Goal: Task Accomplishment & Management: Manage account settings

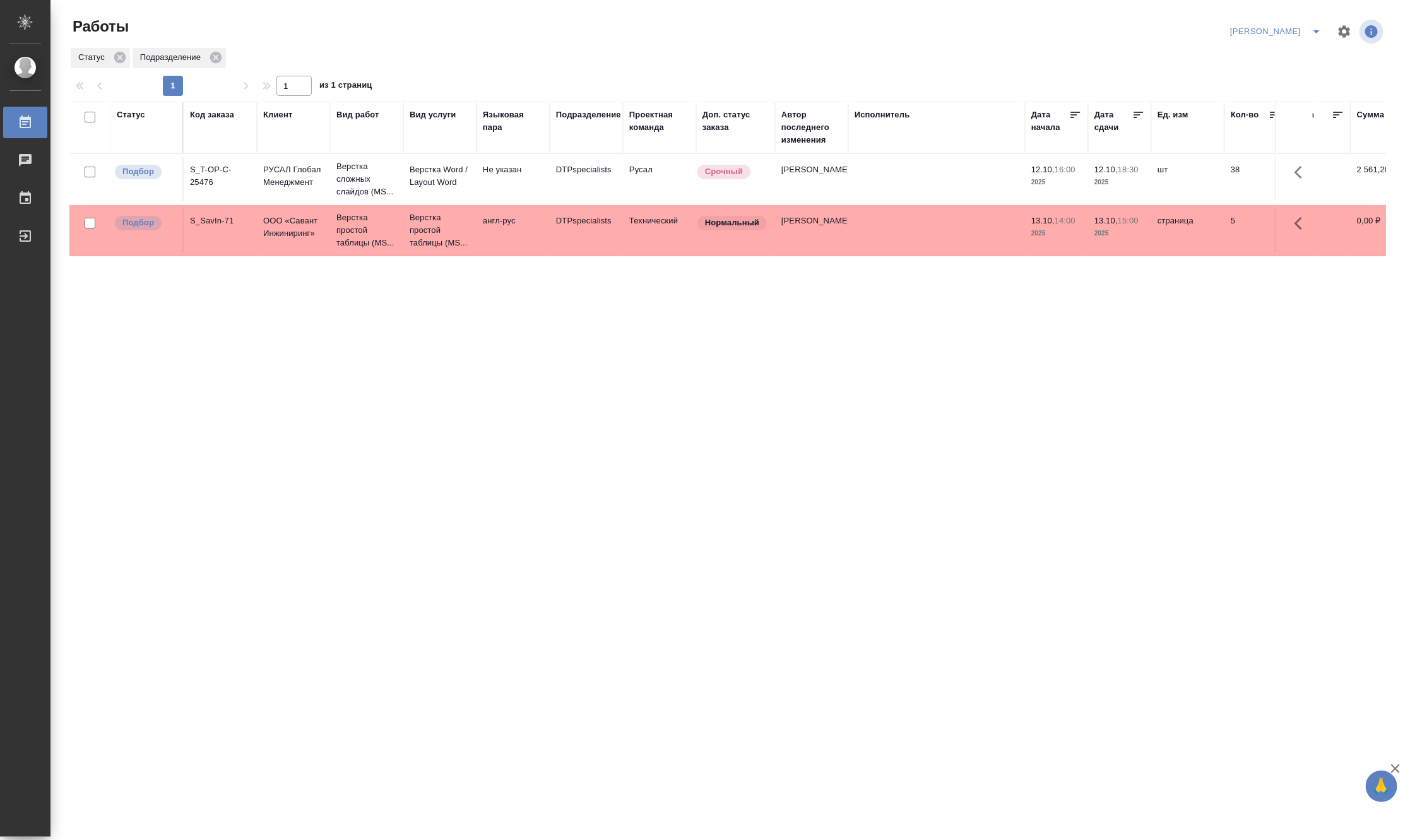
click at [634, 165] on td "Русал" at bounding box center [660, 179] width 74 height 44
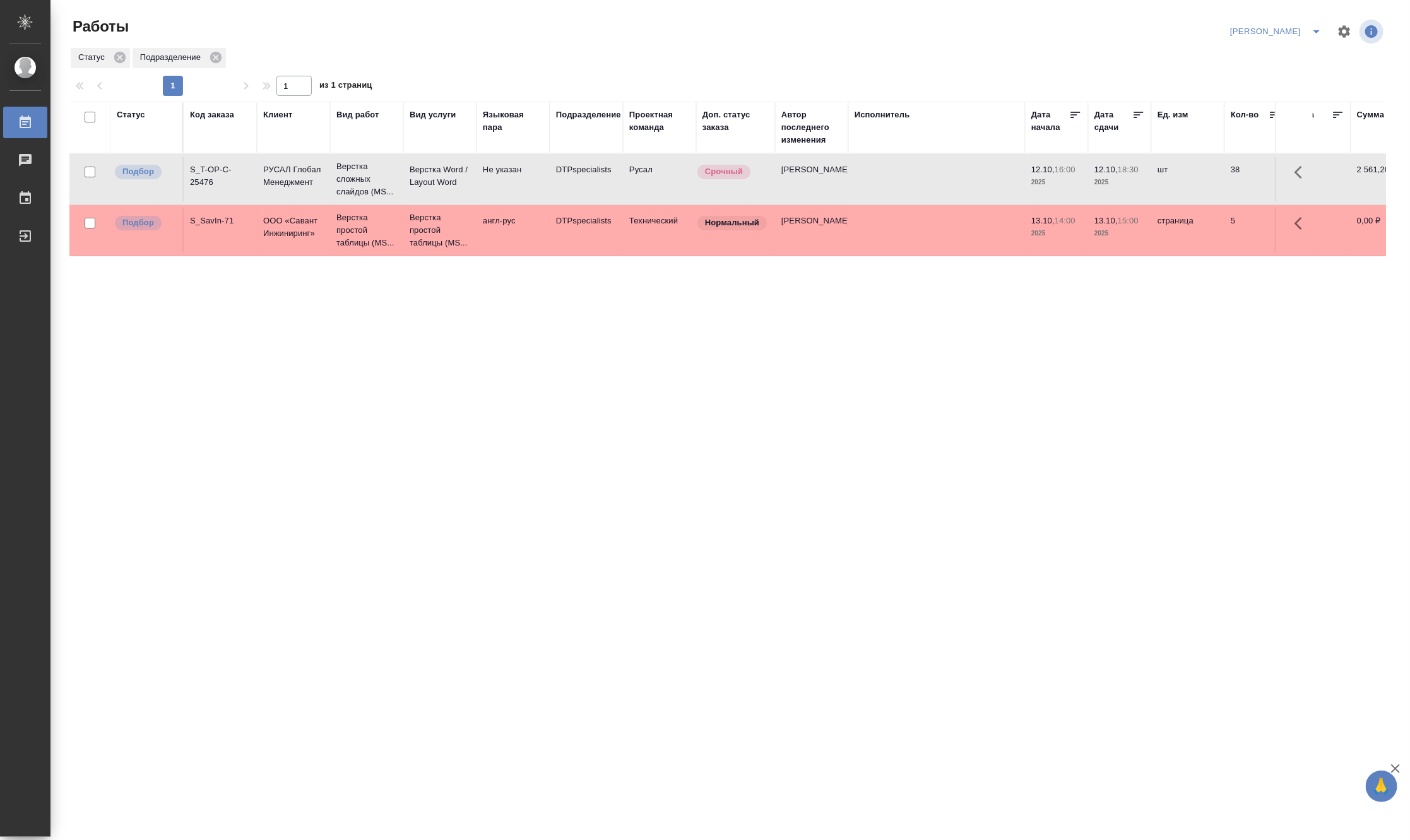
click at [634, 165] on td "Русал" at bounding box center [660, 179] width 74 height 44
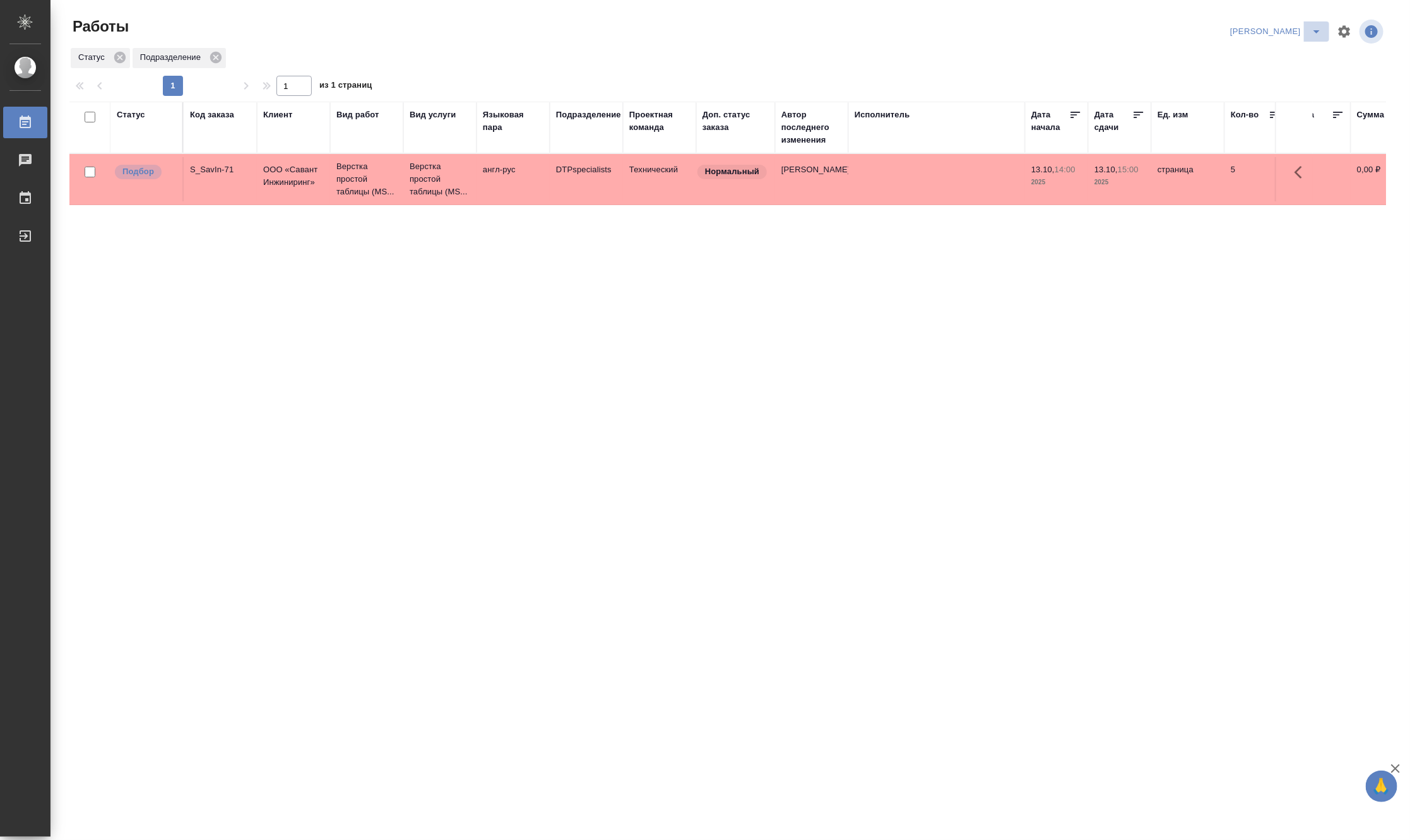
click at [1316, 23] on button "split button" at bounding box center [1316, 31] width 25 height 20
click at [1296, 53] on li "Матвеева_В работе" at bounding box center [1268, 57] width 121 height 20
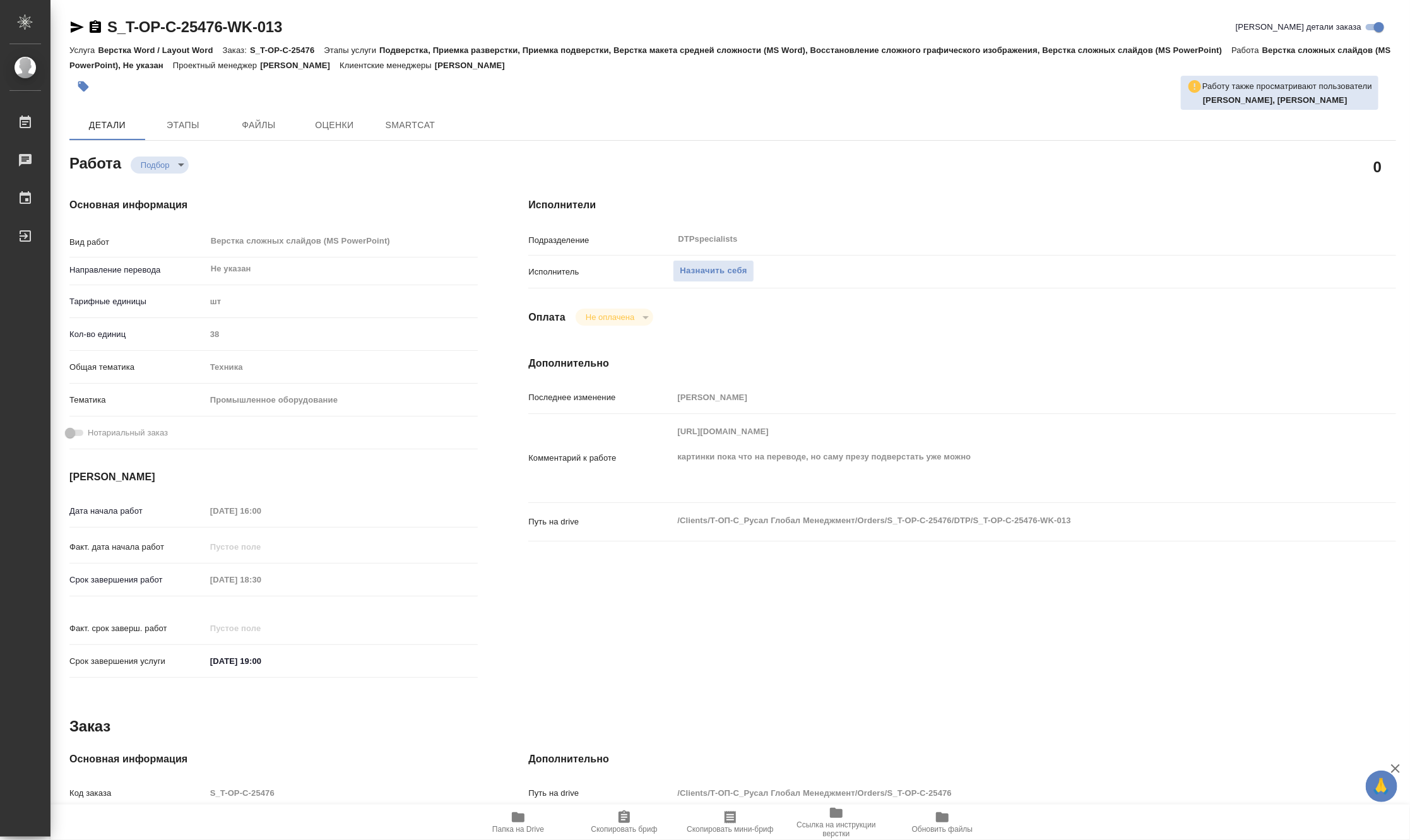
type textarea "x"
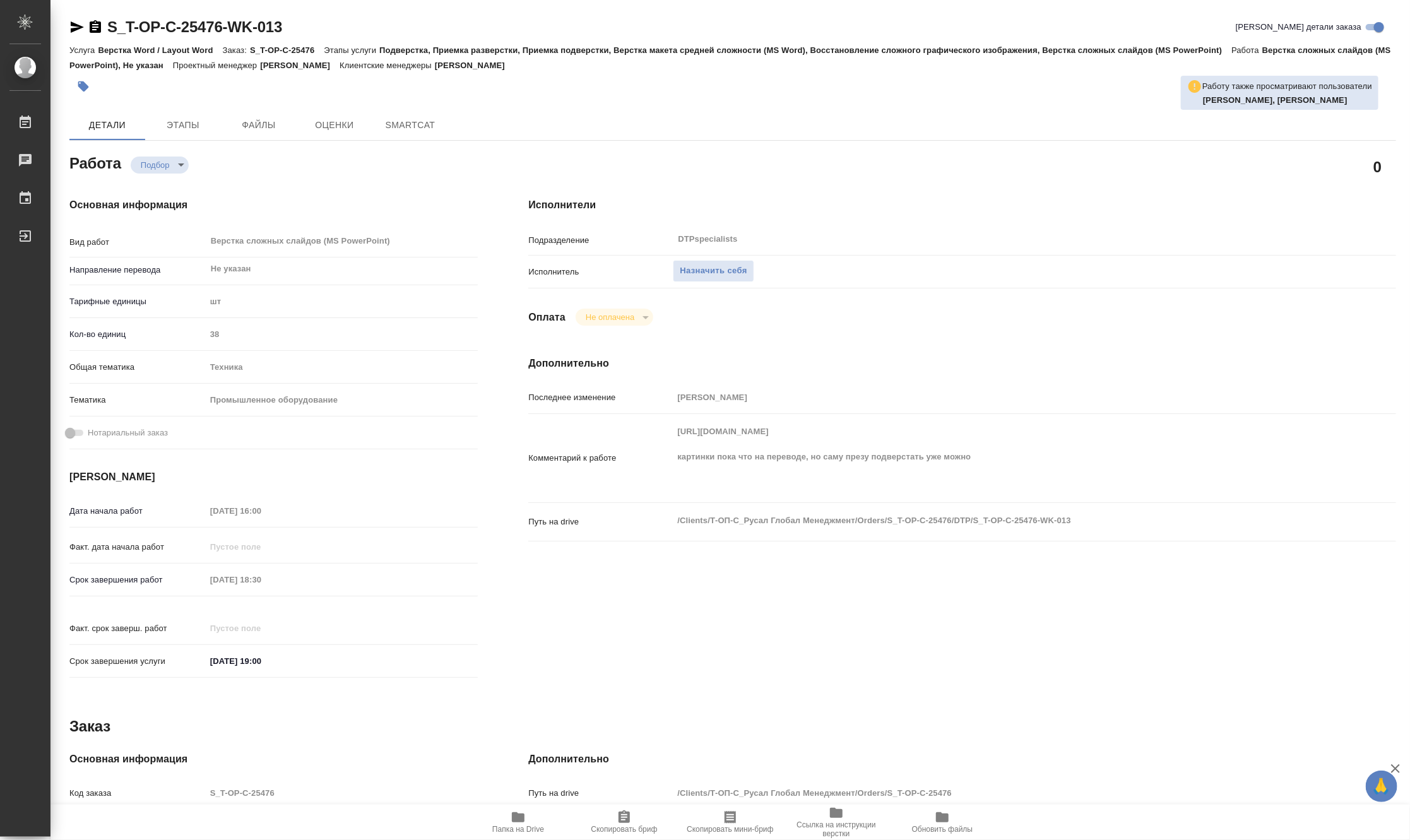
type textarea "x"
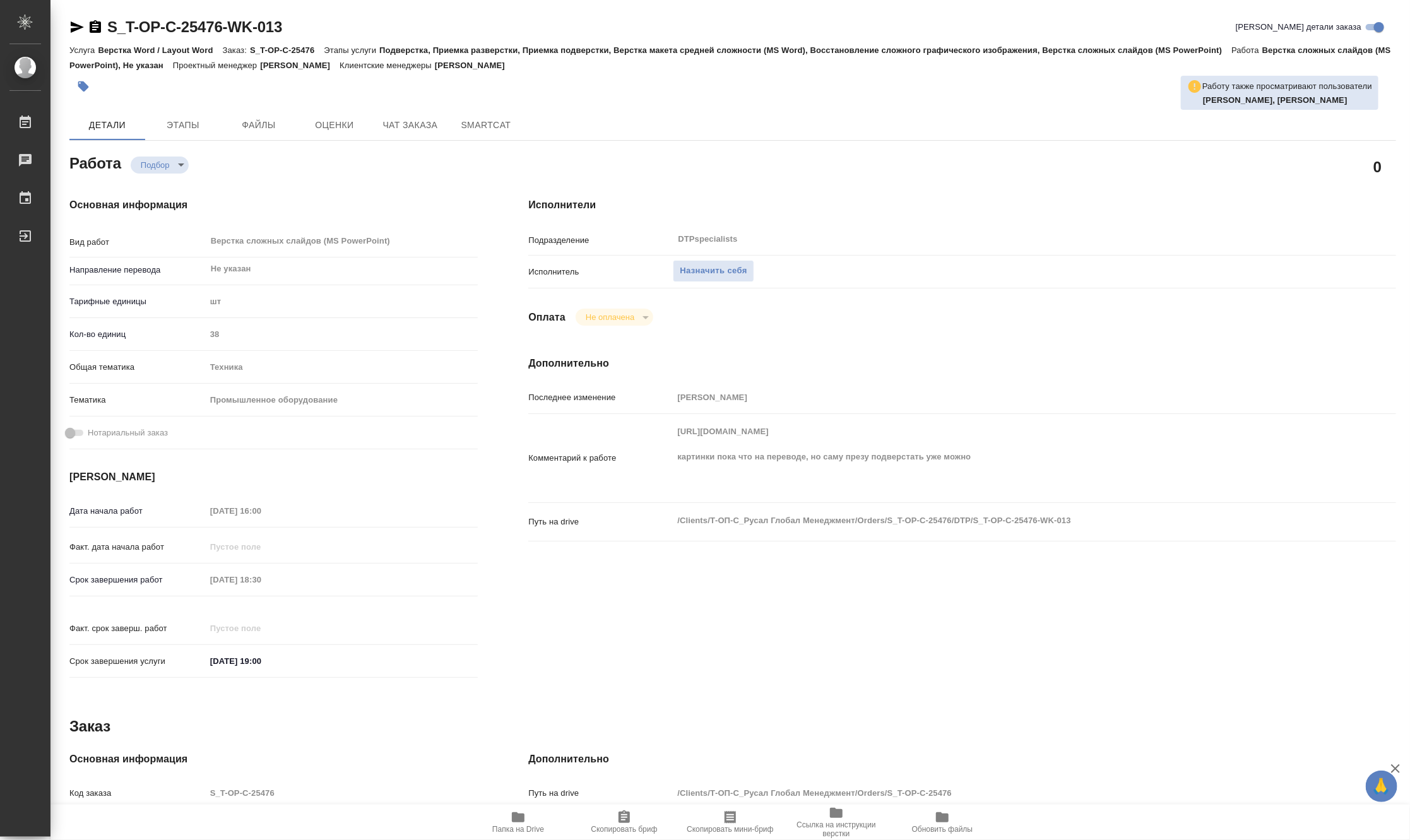
type textarea "x"
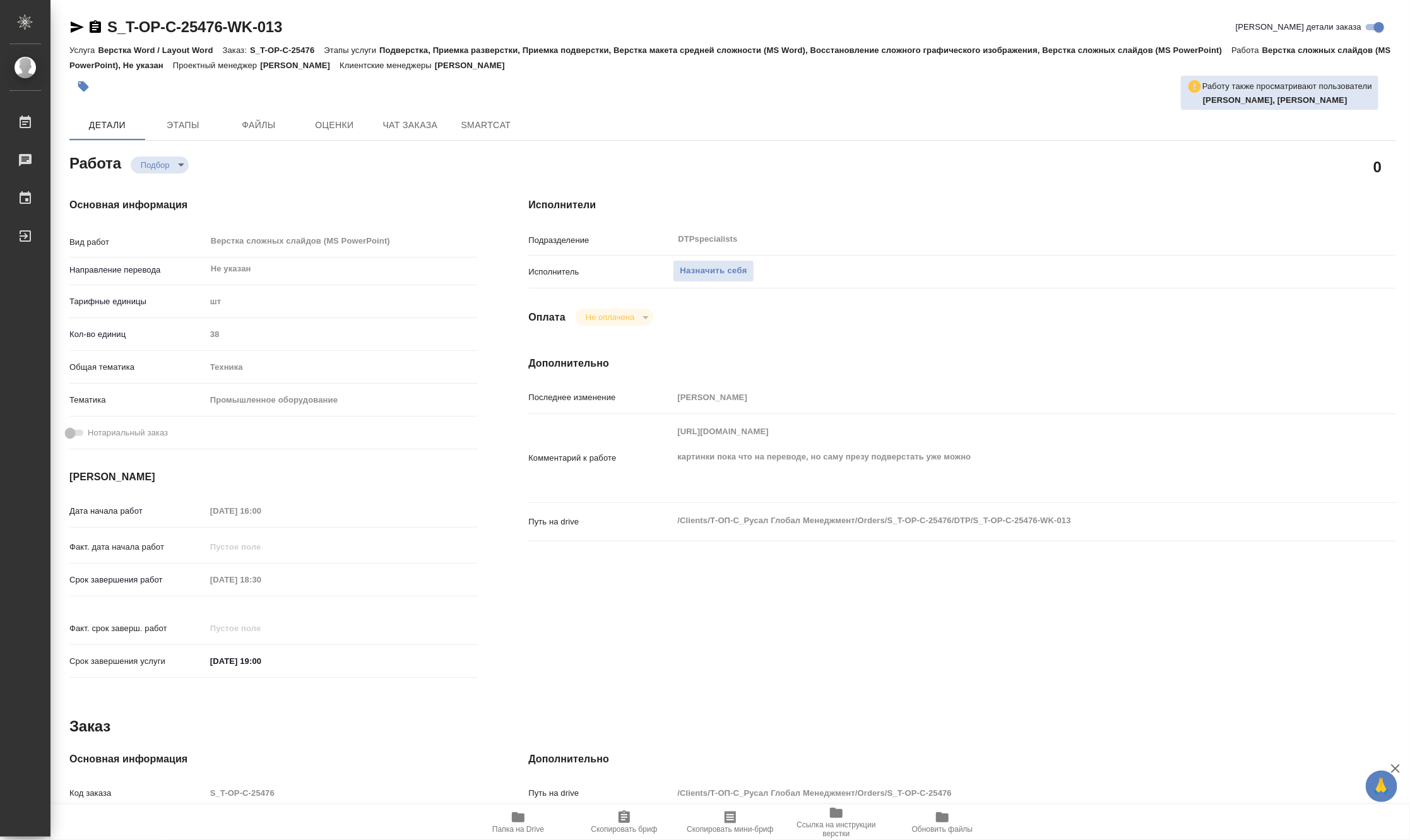
type textarea "x"
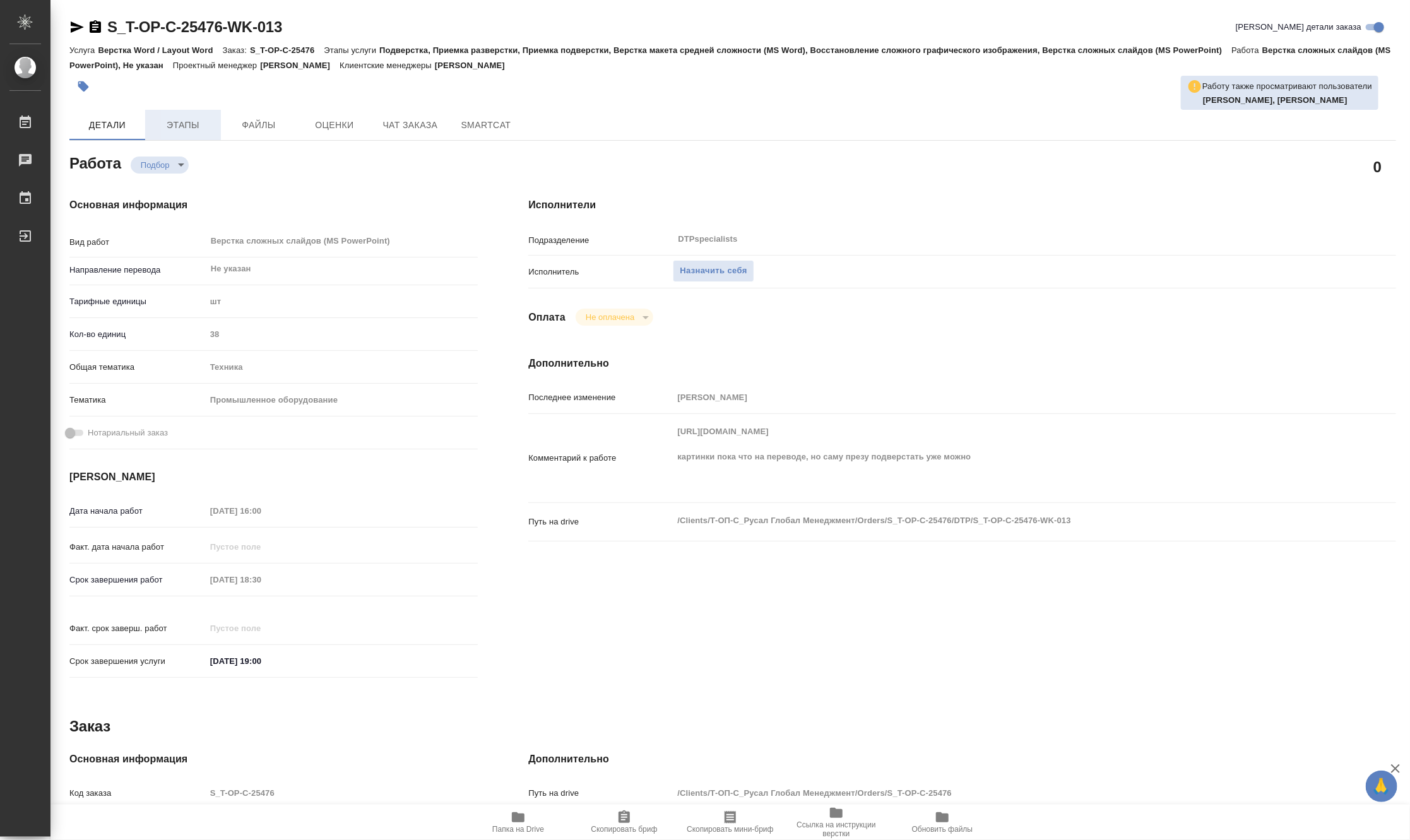
click at [169, 129] on span "Этапы" at bounding box center [183, 126] width 61 height 16
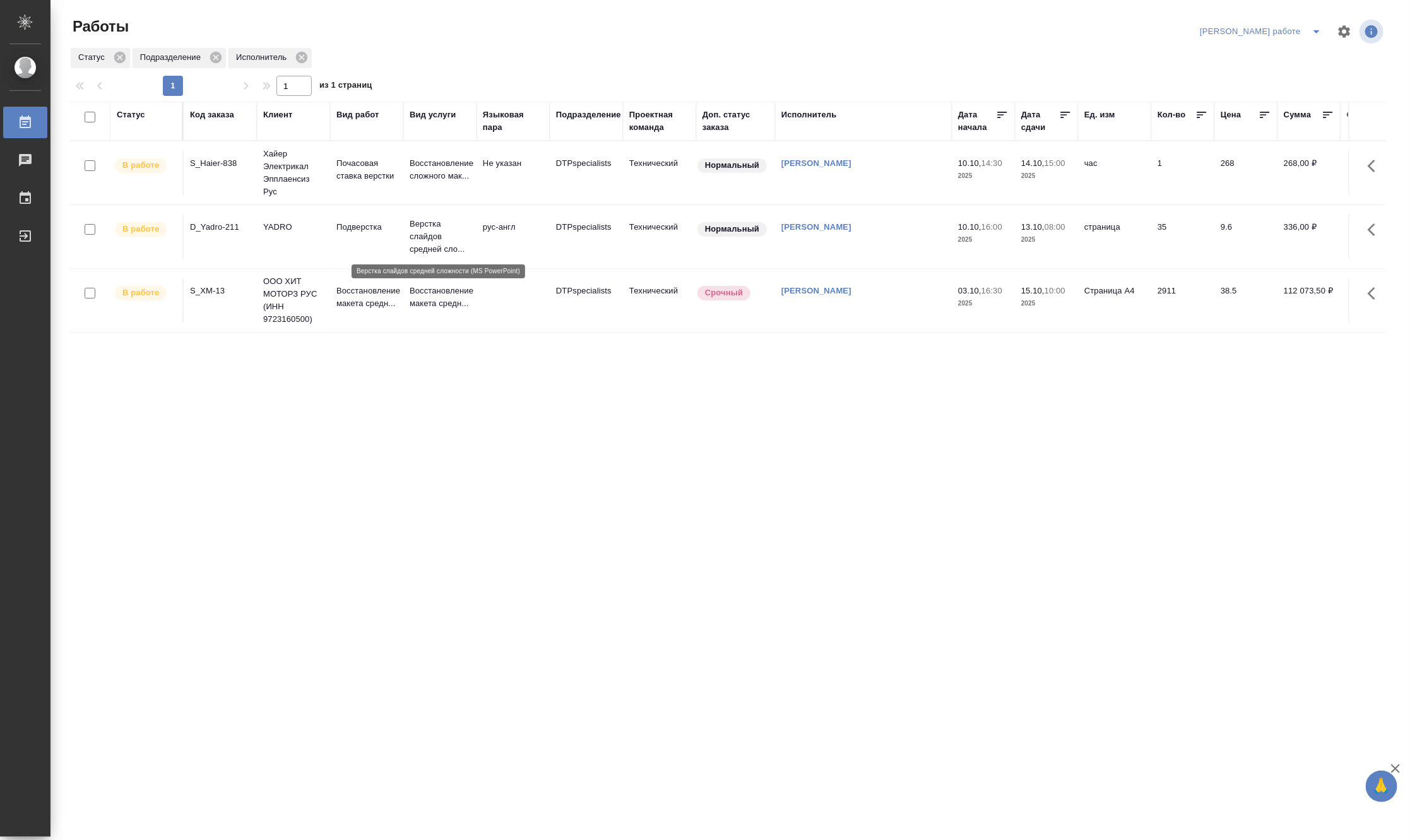
click at [432, 232] on p "Верстка слайдов средней сло..." at bounding box center [440, 237] width 61 height 38
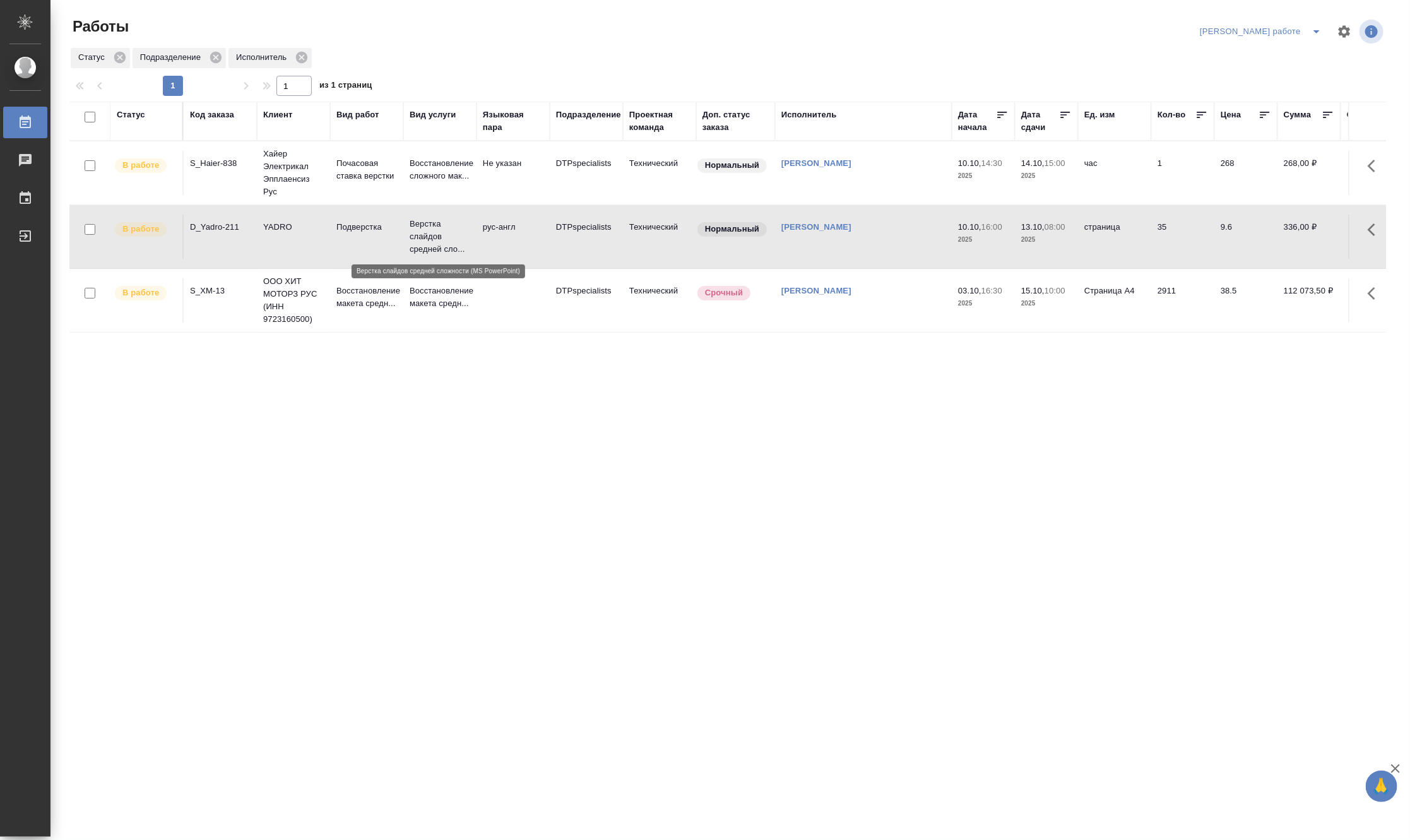
click at [432, 232] on p "Верстка слайдов средней сло..." at bounding box center [440, 237] width 61 height 38
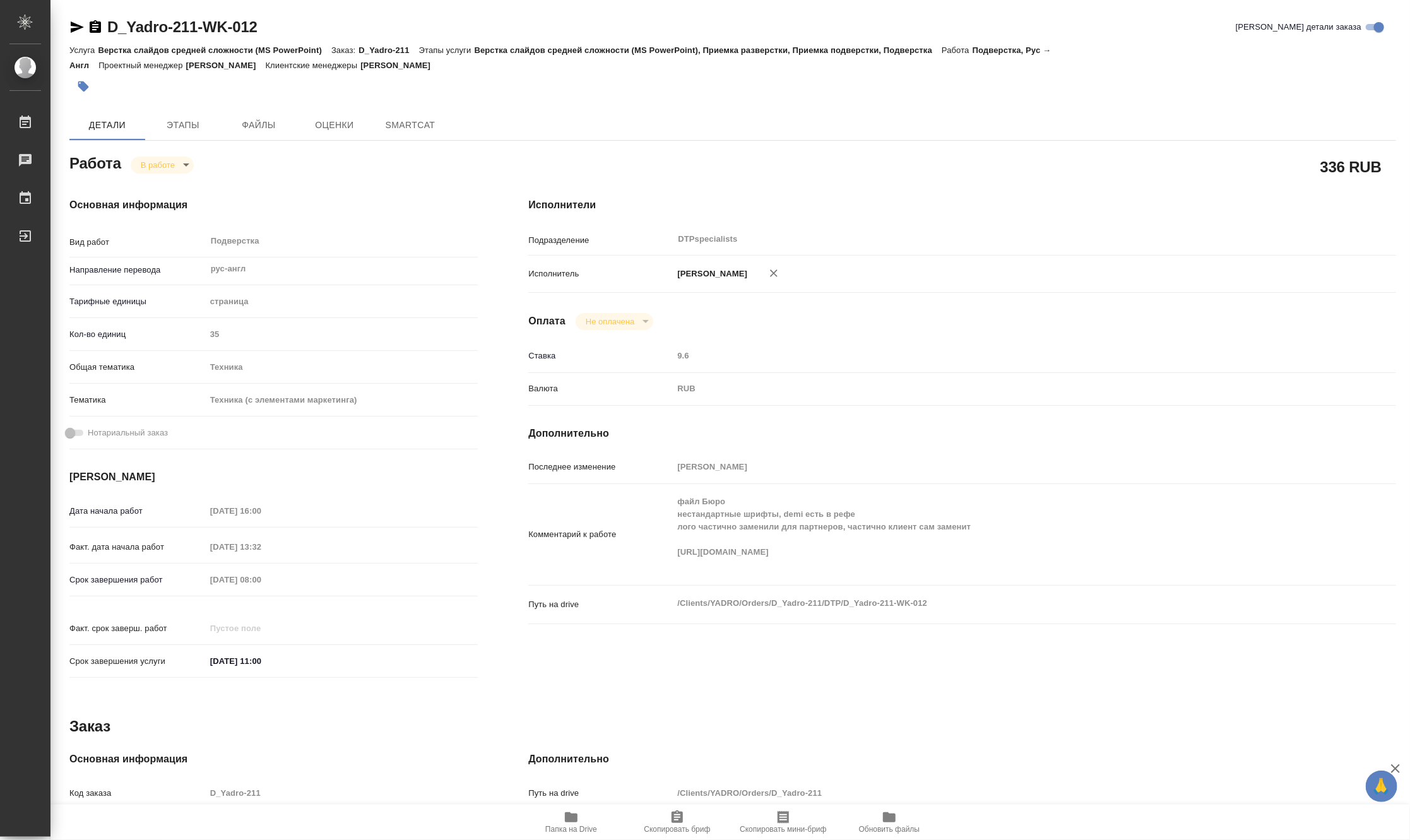
type textarea "x"
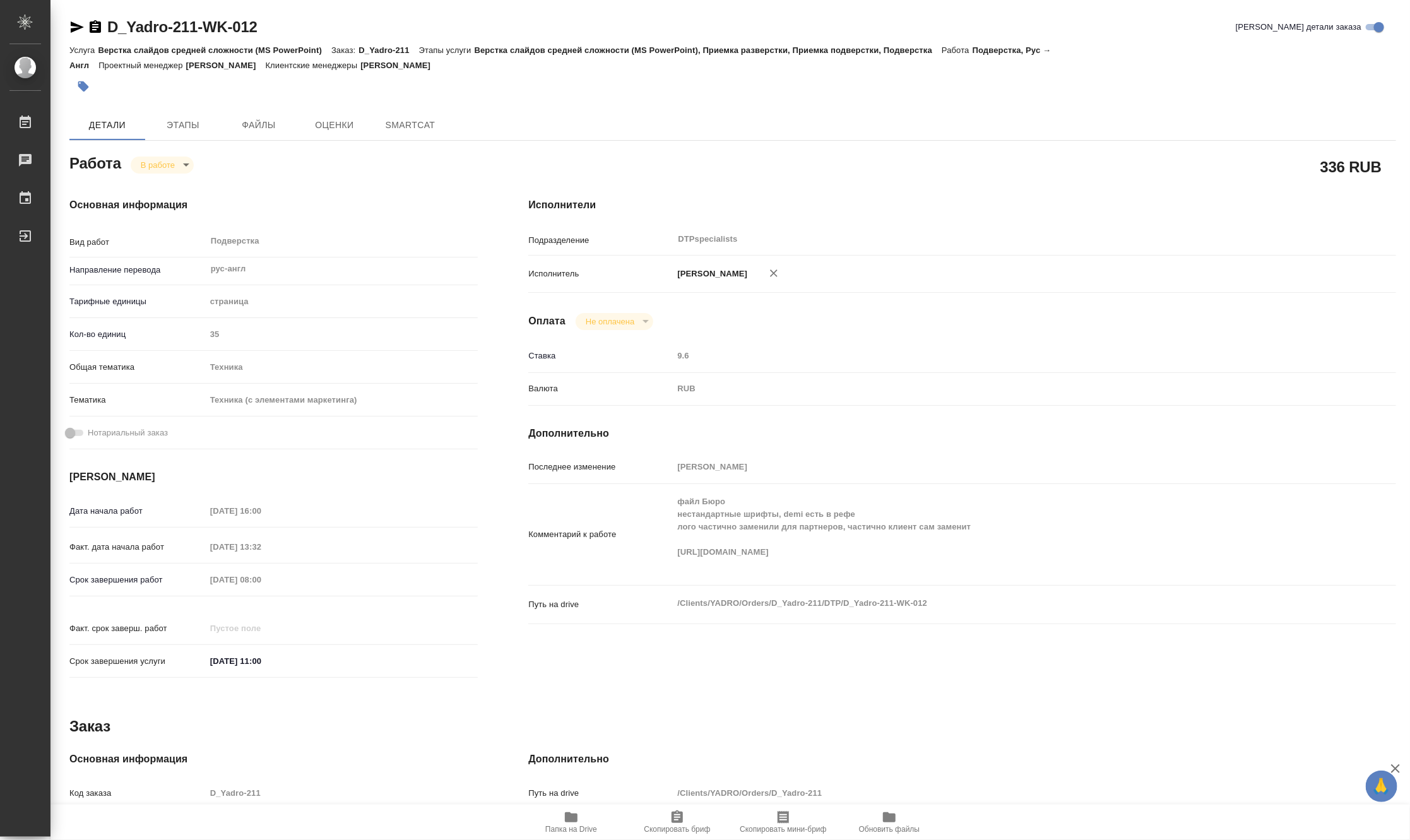
type textarea "x"
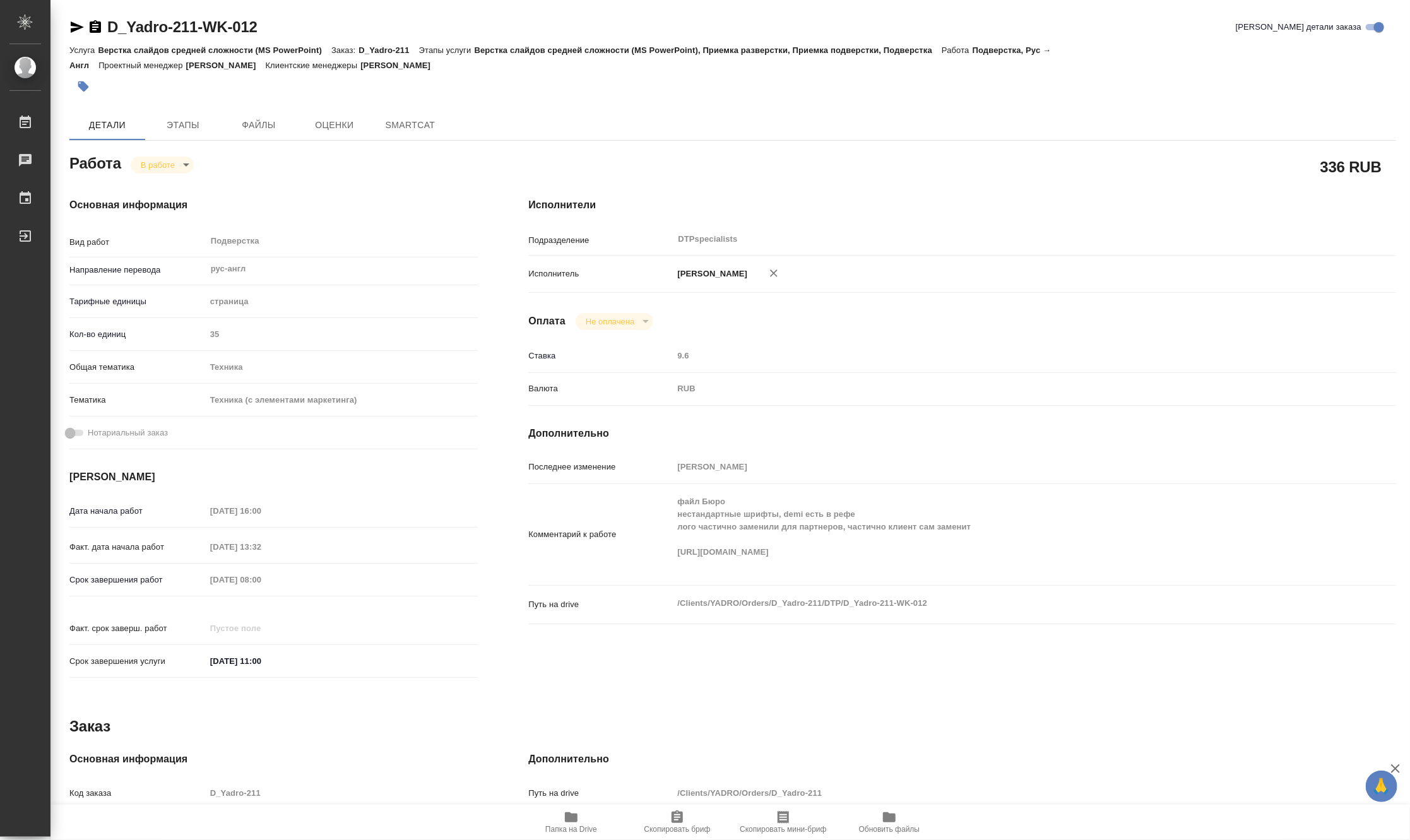
type textarea "x"
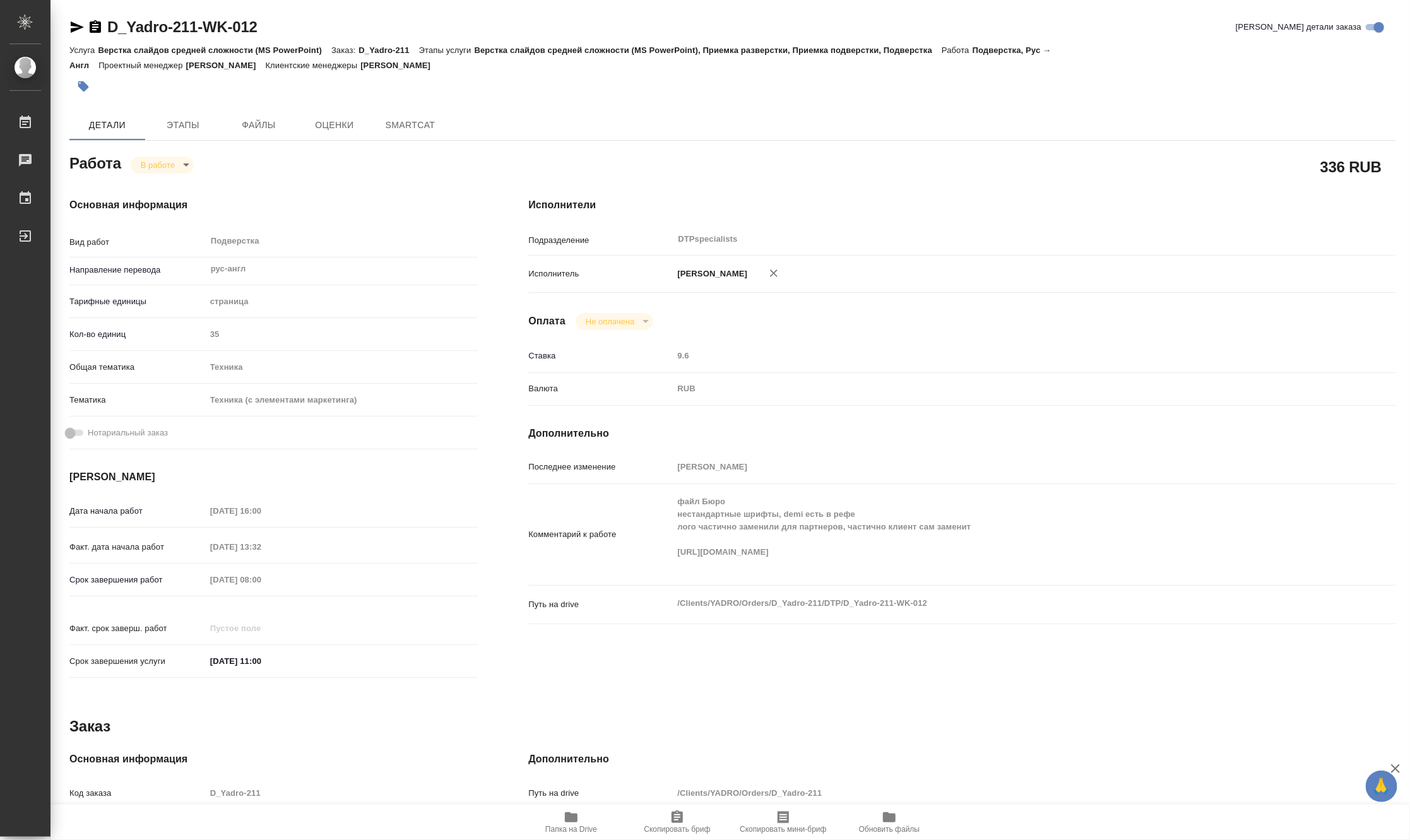
type textarea "x"
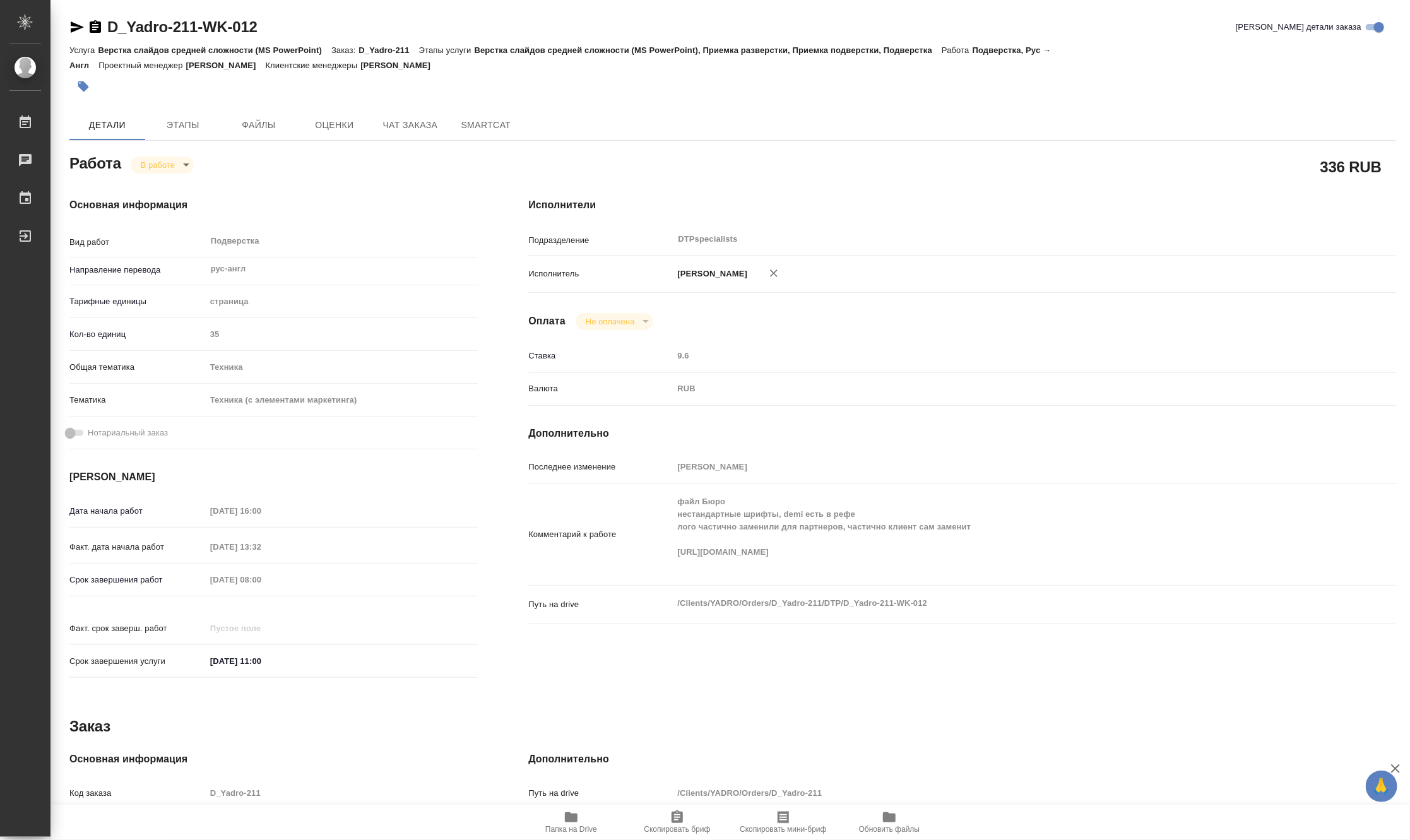
type textarea "x"
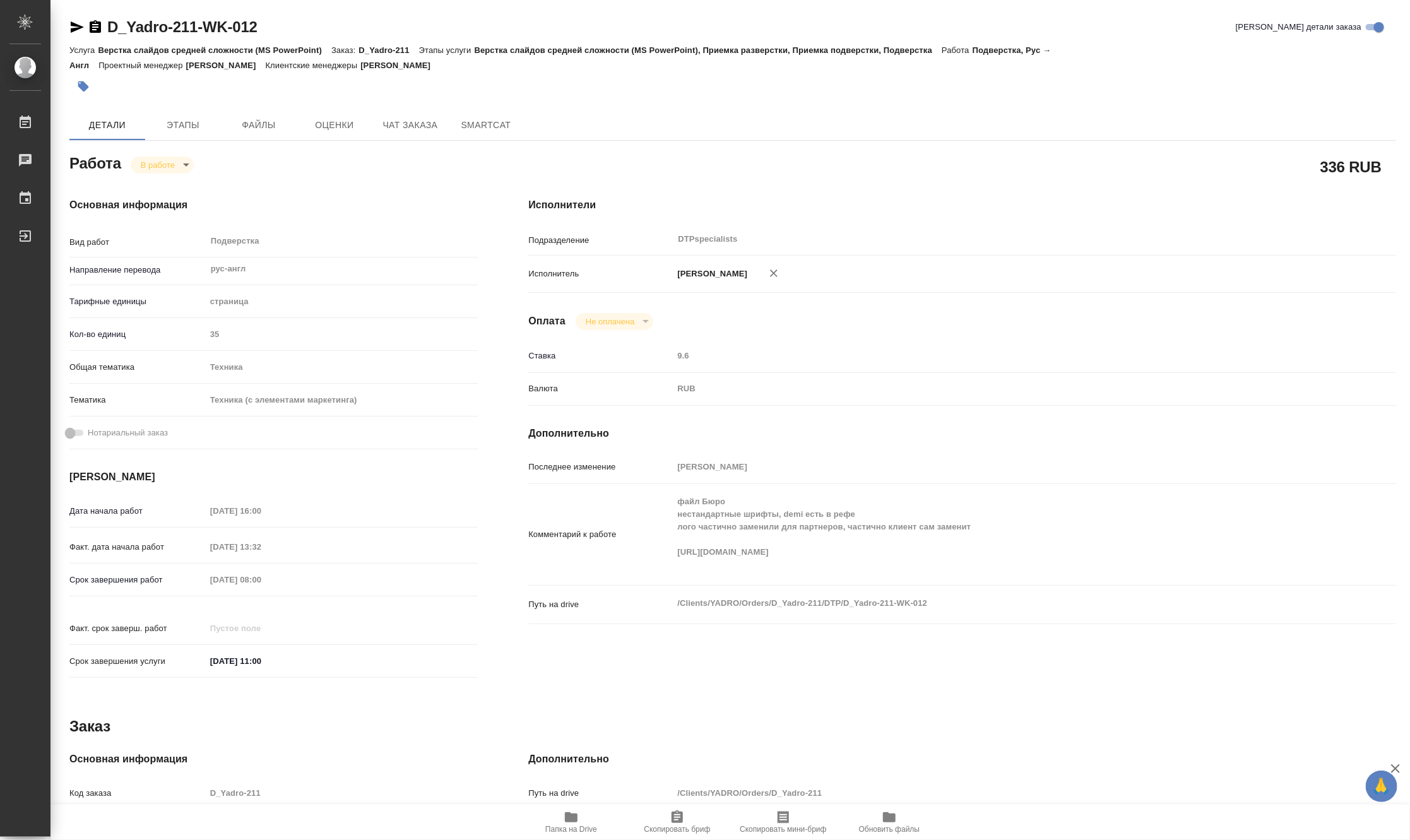
type textarea "x"
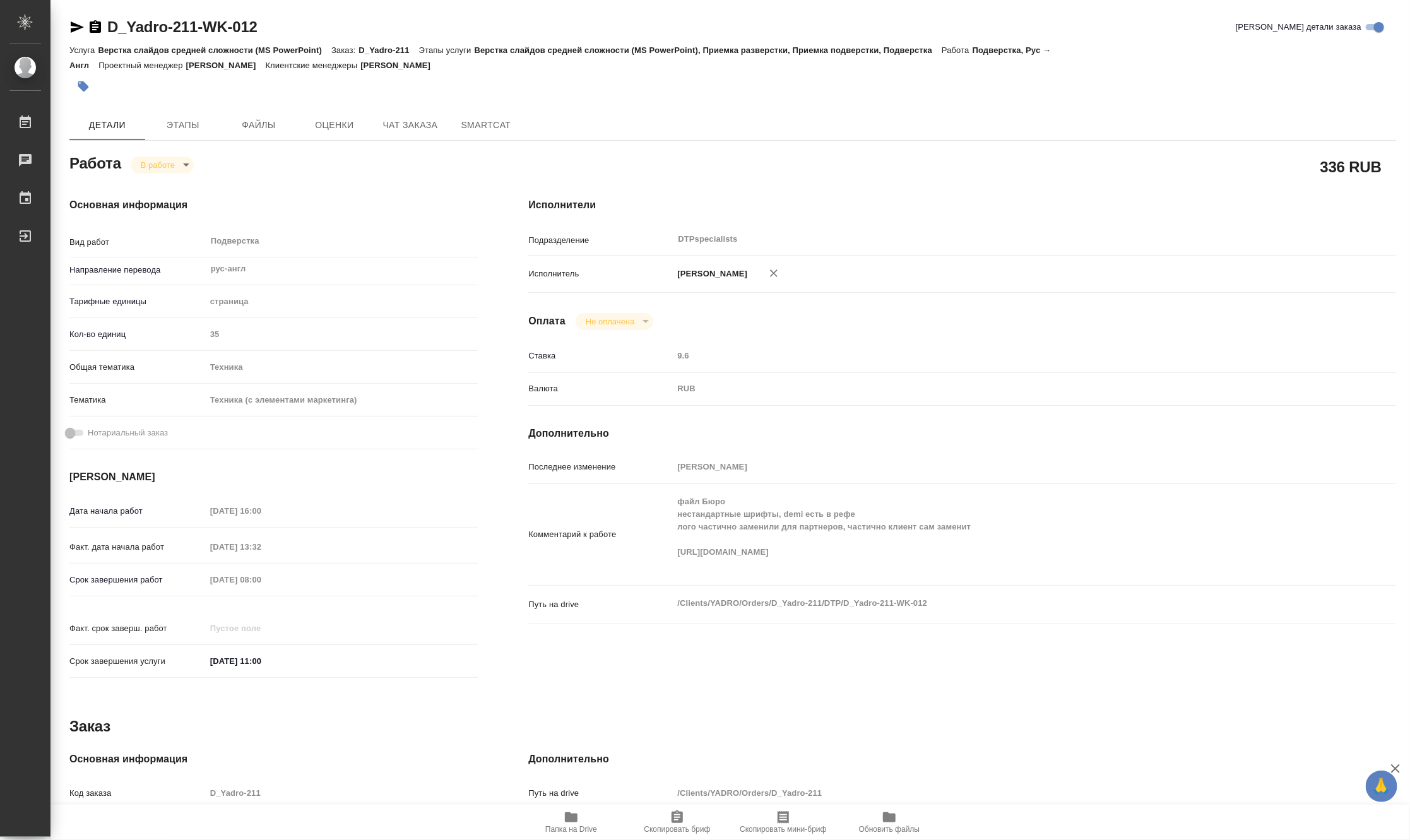
click at [671, 568] on div "Комментарий к работе файл Бюро нестандартные шрифты, demi есть в рефе лого част…" at bounding box center [962, 535] width 868 height 91
click at [577, 819] on icon "button" at bounding box center [571, 817] width 13 height 10
click at [148, 164] on body "🙏 .cls-1 fill:#fff; AWATERA Matveeva Maria Работы 0 Чаты График Выйти D_Yadro-2…" at bounding box center [705, 420] width 1410 height 840
click at [154, 183] on button "Выполнен" at bounding box center [163, 186] width 46 height 14
type textarea "x"
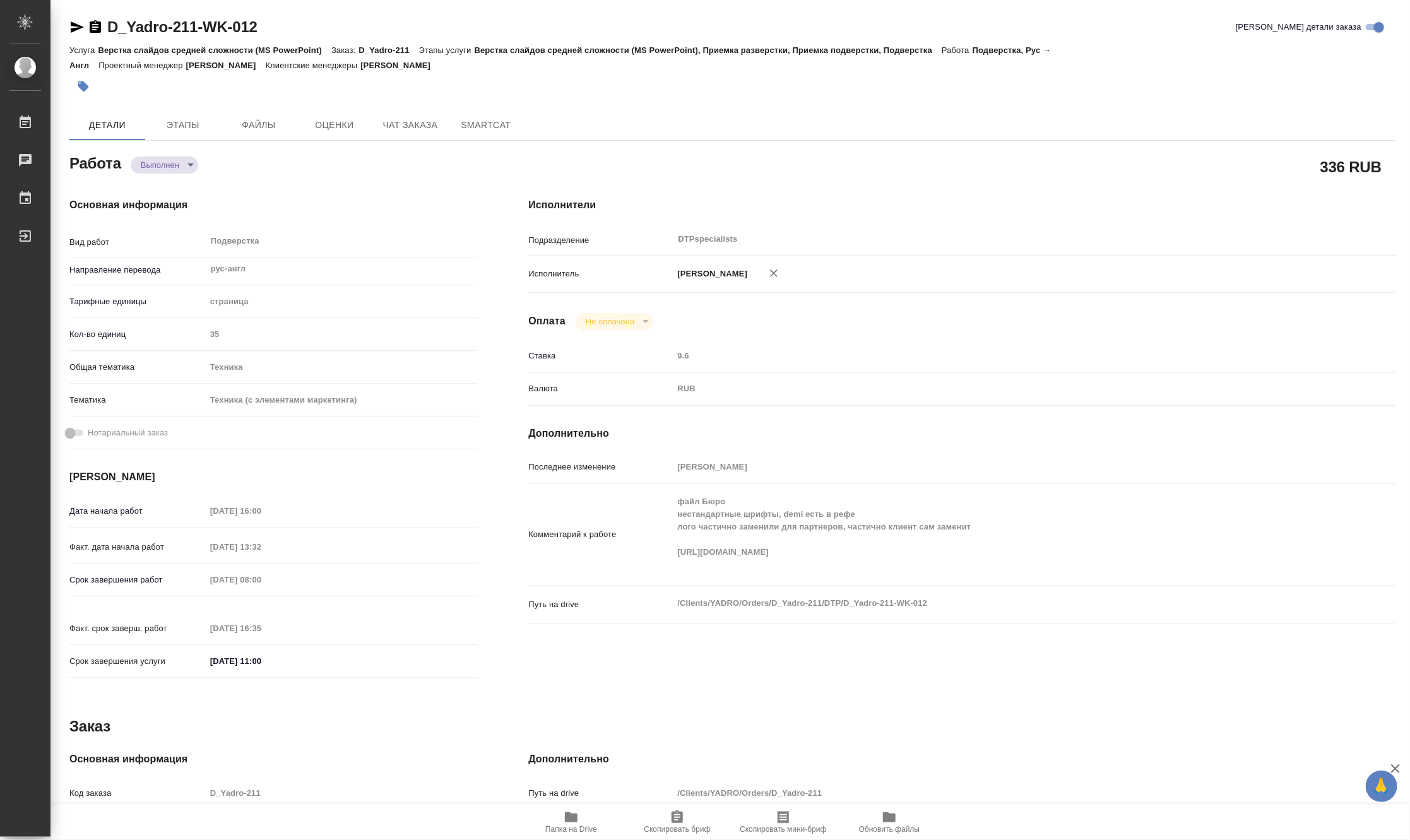
type textarea "x"
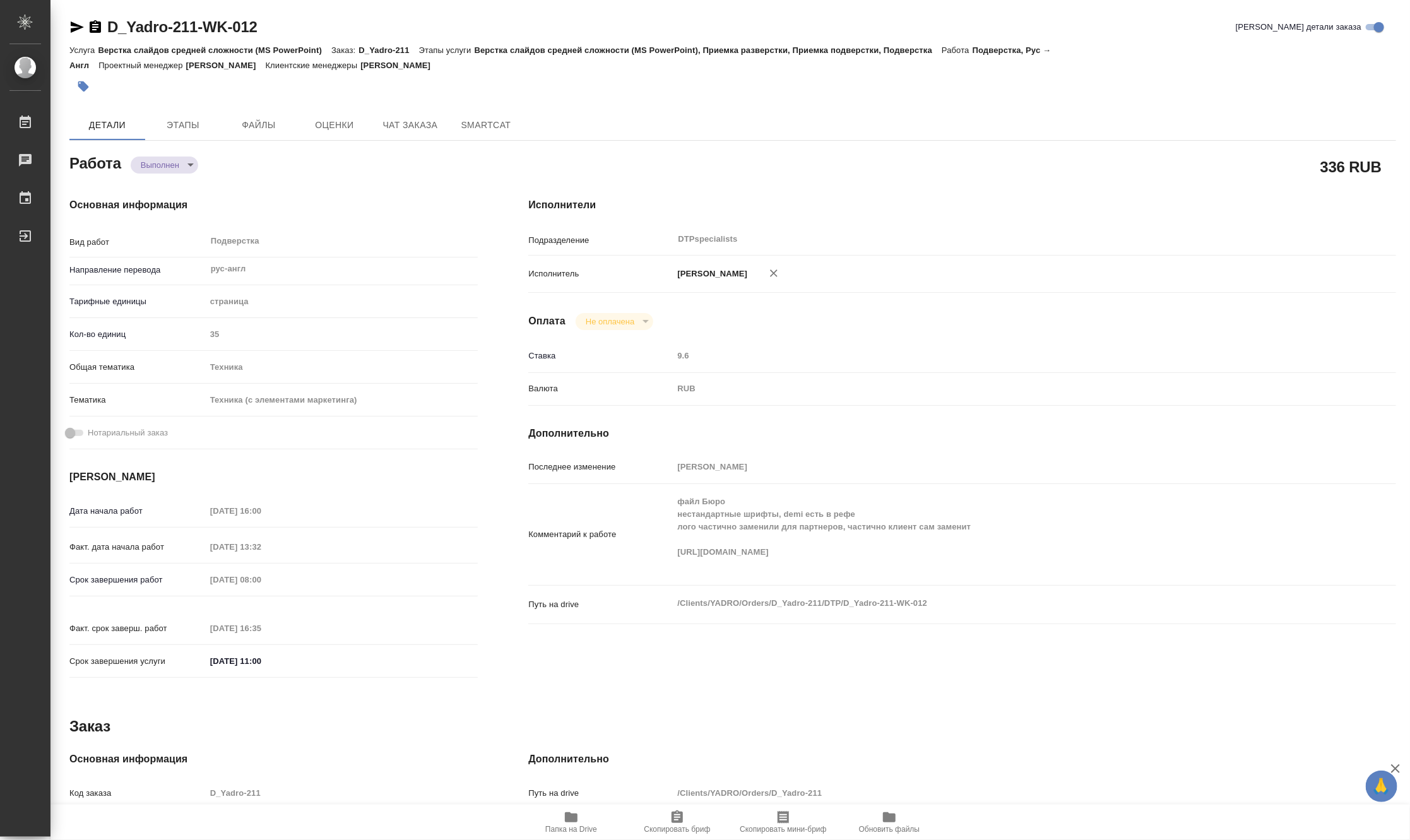
type textarea "x"
